Goal: Entertainment & Leisure: Consume media (video, audio)

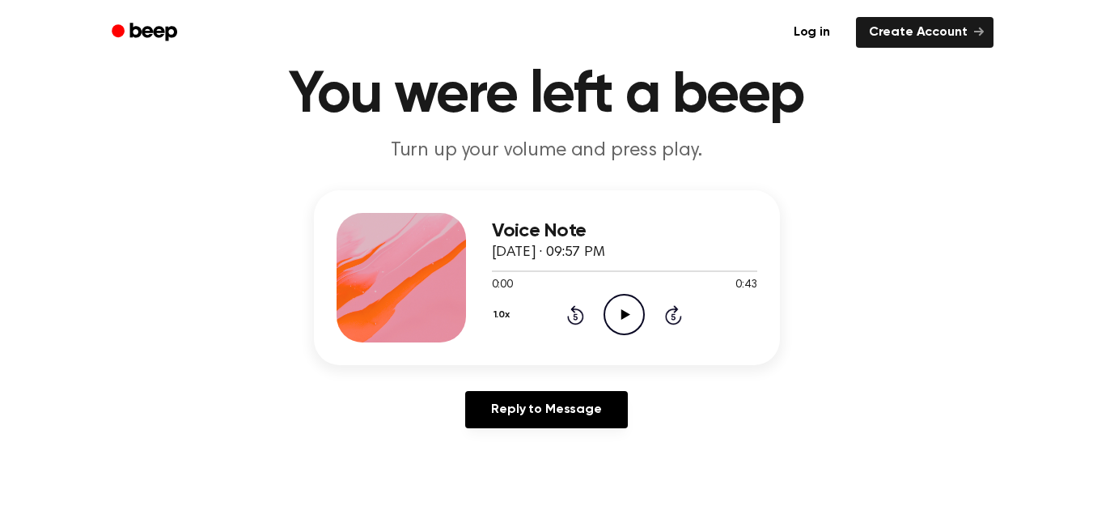
scroll to position [65, 0]
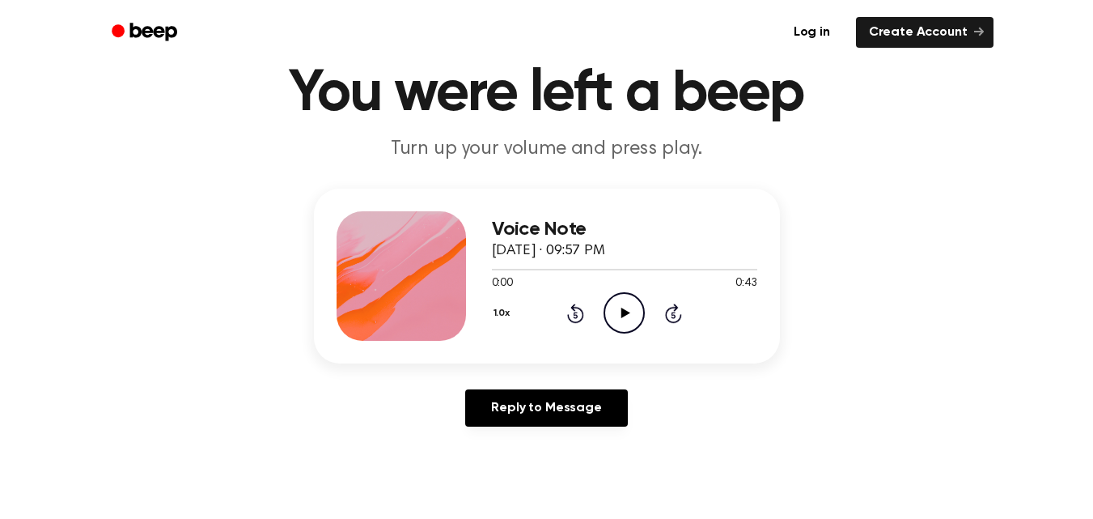
click at [625, 308] on icon "Play Audio" at bounding box center [624, 312] width 41 height 41
click at [579, 316] on icon "Rewind 5 seconds" at bounding box center [576, 313] width 18 height 21
click at [568, 300] on div "1.0x Rewind 5 seconds Pause Audio Skip 5 seconds" at bounding box center [624, 312] width 265 height 41
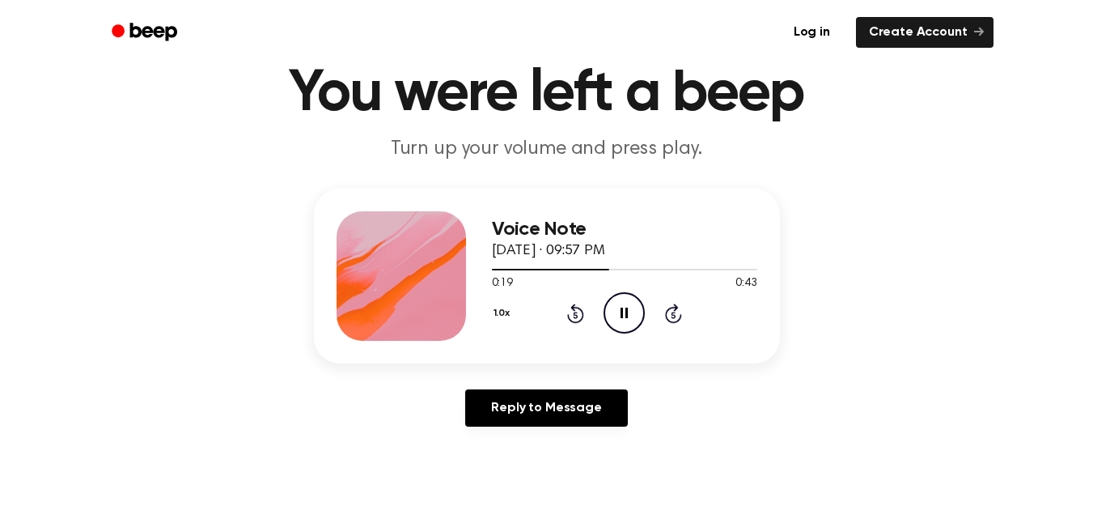
drag, startPoint x: 568, startPoint y: 300, endPoint x: 579, endPoint y: 320, distance: 23.2
click at [579, 320] on icon at bounding box center [575, 312] width 17 height 19
click at [628, 321] on icon "Pause Audio" at bounding box center [624, 312] width 41 height 41
click at [628, 321] on icon "Play Audio" at bounding box center [624, 312] width 41 height 41
click at [634, 308] on icon "Pause Audio" at bounding box center [624, 312] width 41 height 41
